Goal: Information Seeking & Learning: Learn about a topic

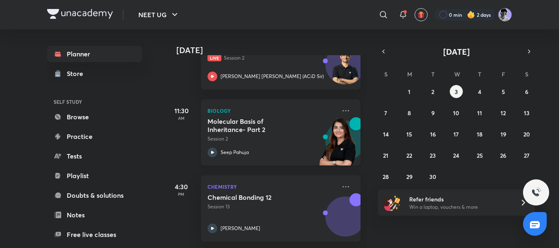
scroll to position [129, 0]
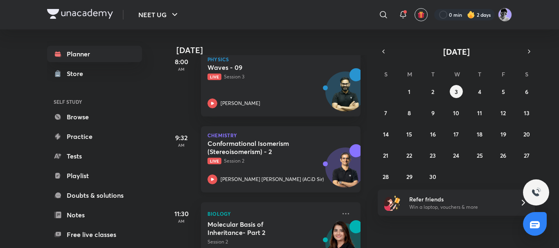
click at [207, 177] on div at bounding box center [212, 180] width 10 height 10
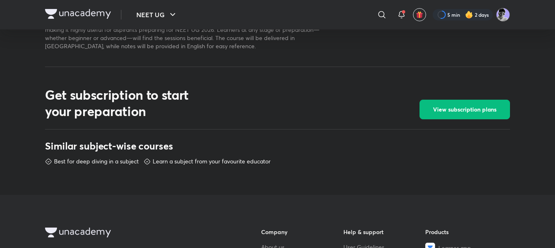
scroll to position [547, 0]
